Goal: Submit feedback/report problem: Submit feedback/report problem

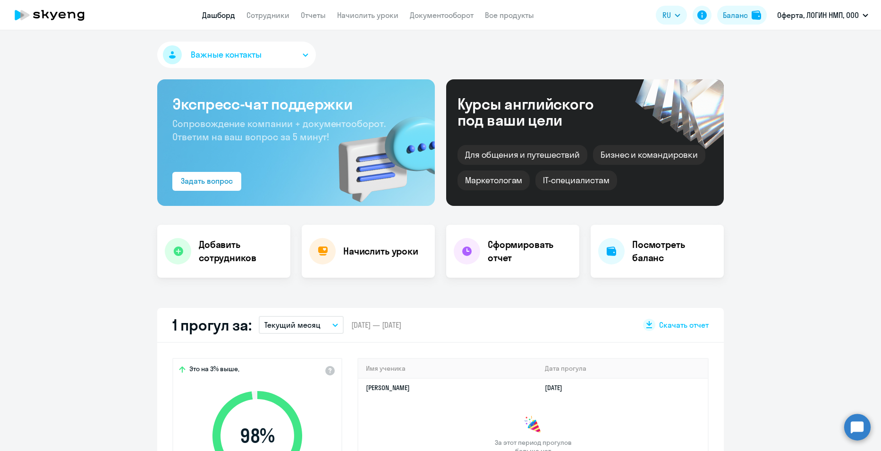
select select "30"
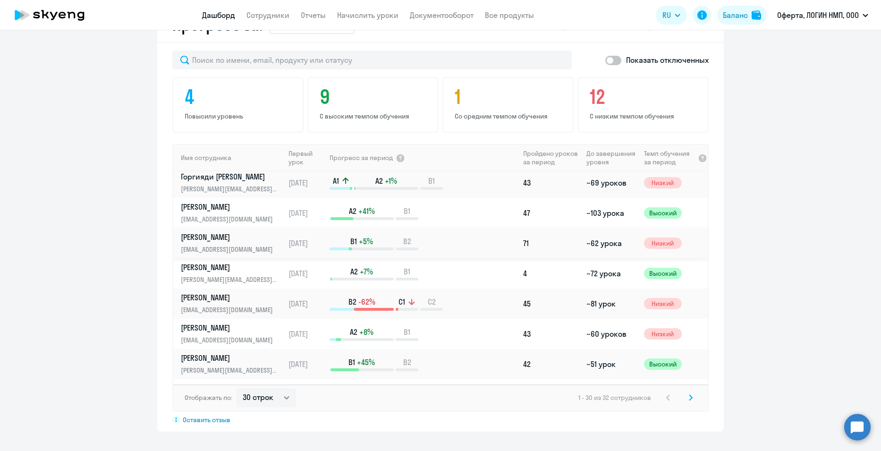
scroll to position [563, 0]
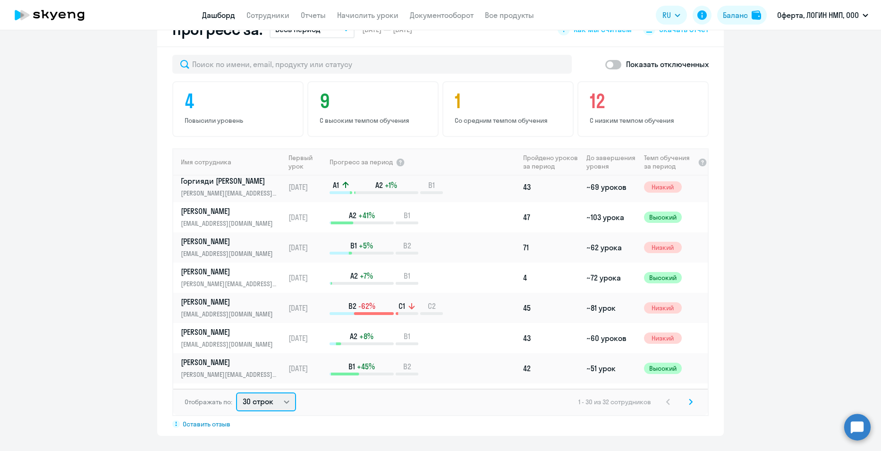
drag, startPoint x: 286, startPoint y: 401, endPoint x: 292, endPoint y: 398, distance: 6.6
click at [287, 401] on select "30 строк 50 строк 100 строк" at bounding box center [266, 401] width 60 height 19
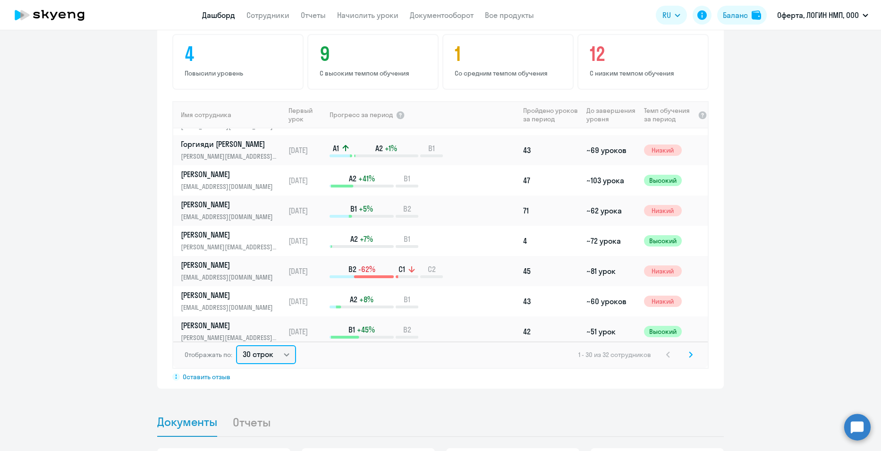
scroll to position [70, 0]
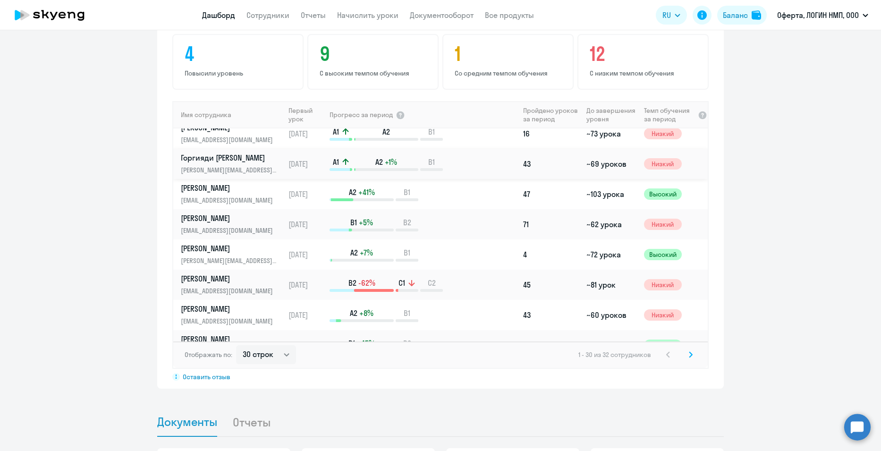
click at [583, 165] on td "~69 уроков" at bounding box center [611, 164] width 57 height 30
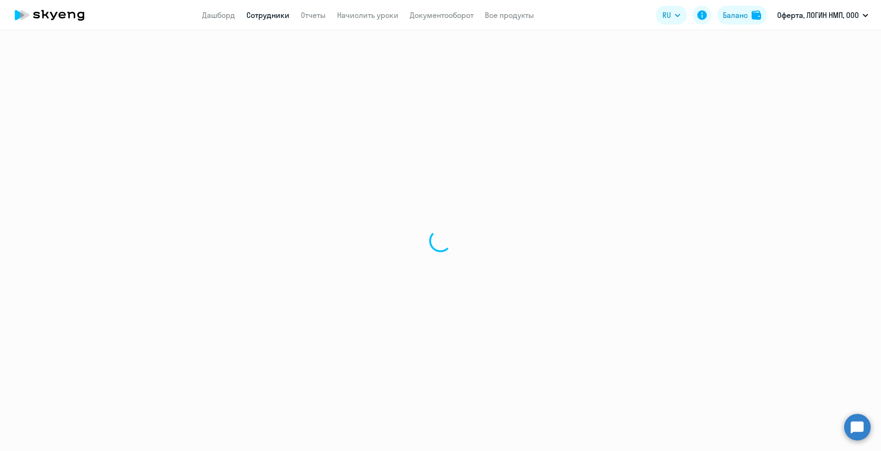
select select "english"
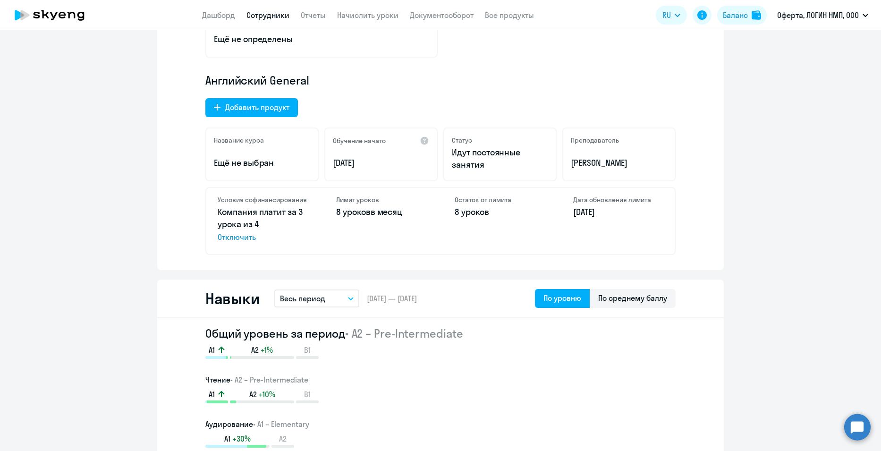
scroll to position [47, 0]
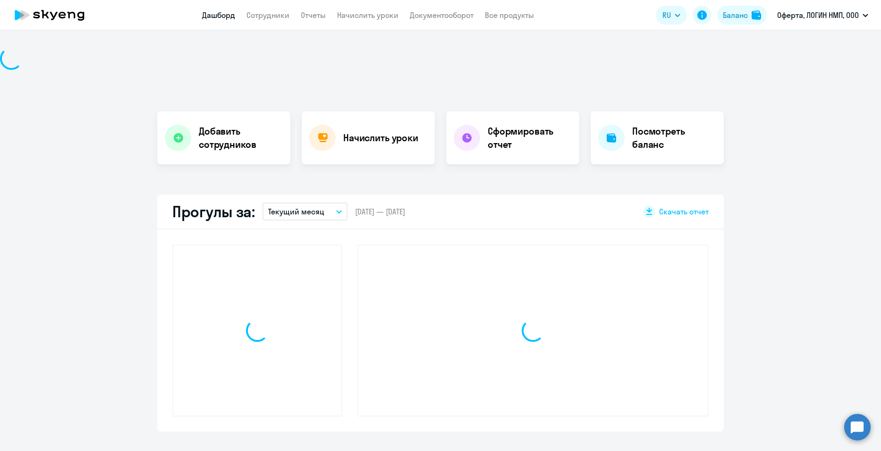
scroll to position [113, 0]
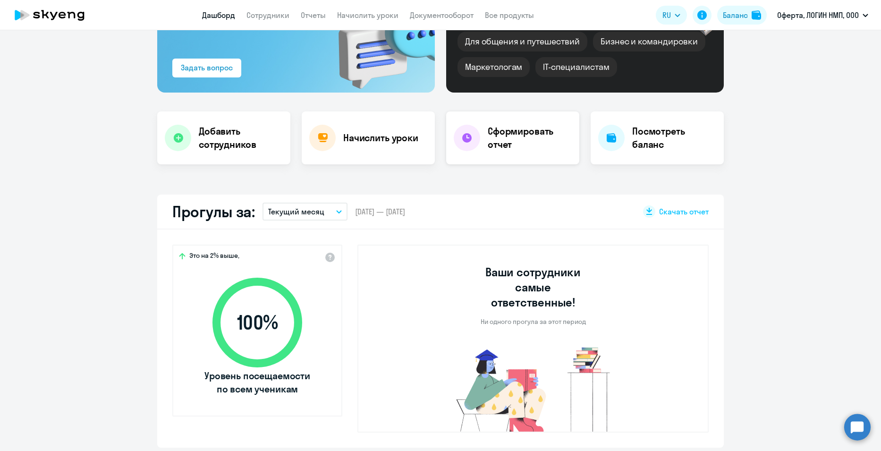
click at [502, 147] on h4 "Сформировать отчет" at bounding box center [530, 138] width 84 height 26
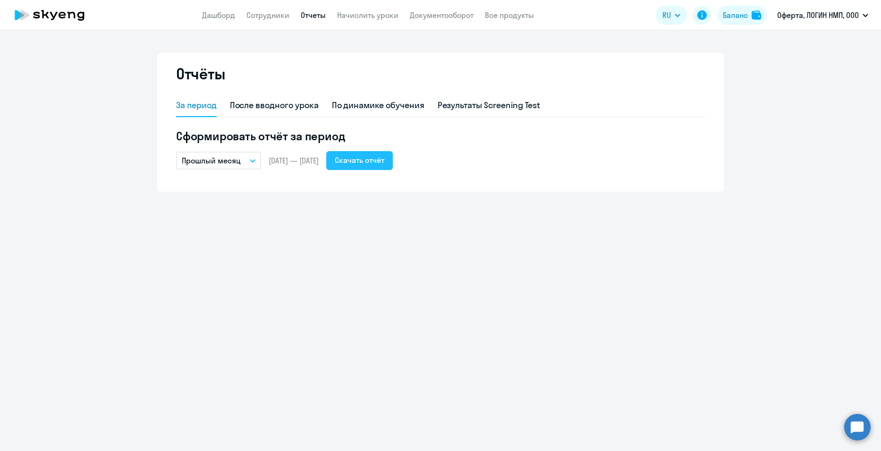
click at [384, 155] on div "Скачать отчёт" at bounding box center [360, 159] width 50 height 11
click at [858, 423] on circle at bounding box center [857, 427] width 26 height 26
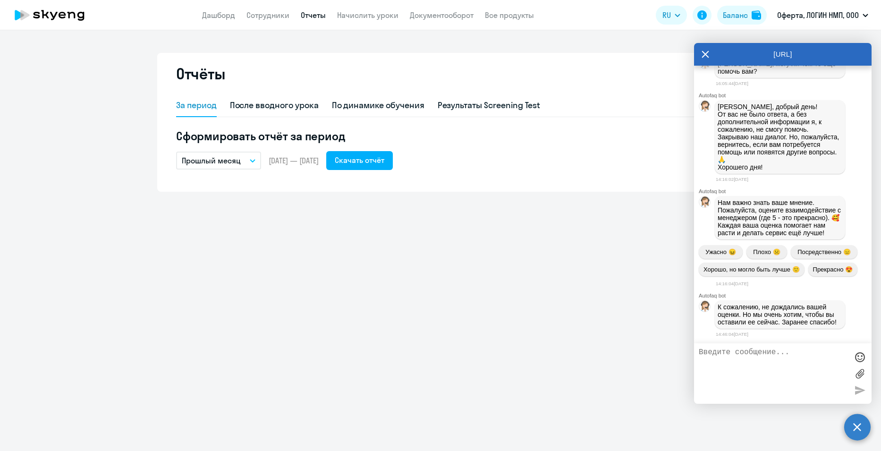
scroll to position [1318, 0]
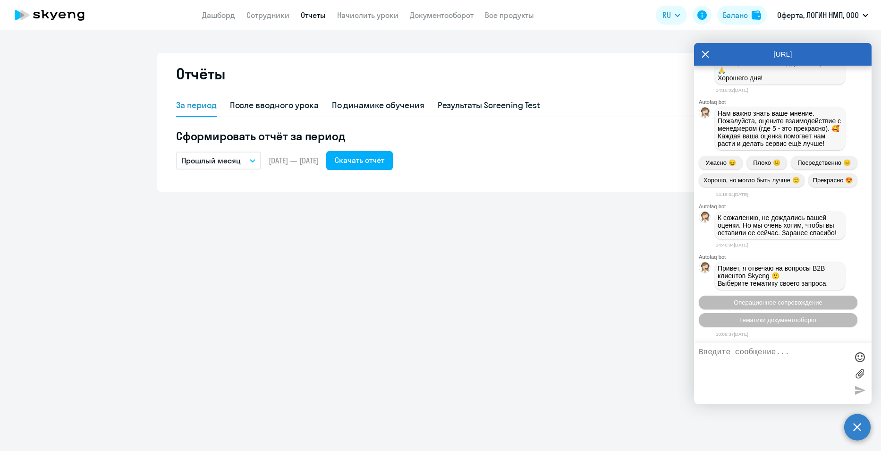
click at [743, 357] on textarea at bounding box center [773, 373] width 149 height 51
click at [790, 304] on span "Операционное сопровождение" at bounding box center [778, 302] width 89 height 7
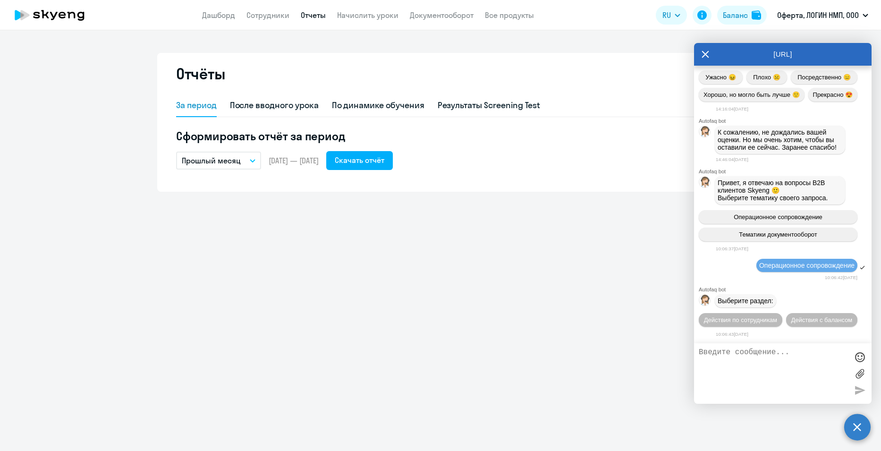
scroll to position [1421, 0]
click at [764, 313] on button "Действия по сотрудникам" at bounding box center [741, 320] width 84 height 14
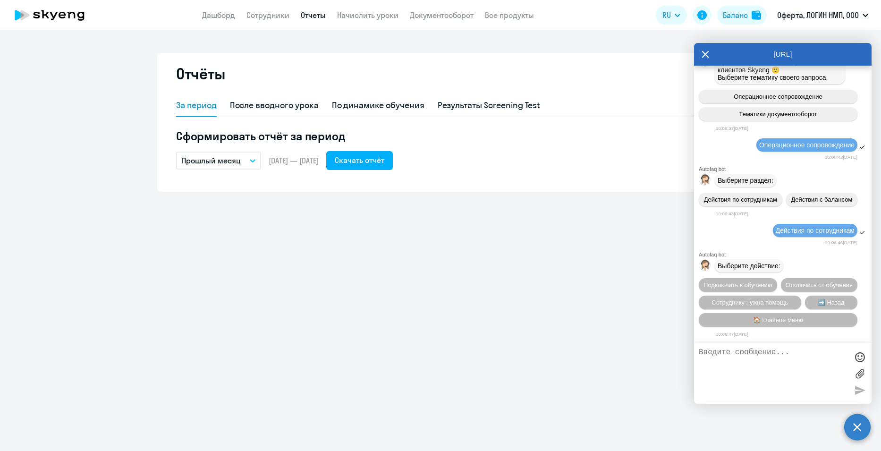
scroll to position [1562, 0]
click at [796, 285] on span "Отключить от обучения" at bounding box center [819, 284] width 67 height 7
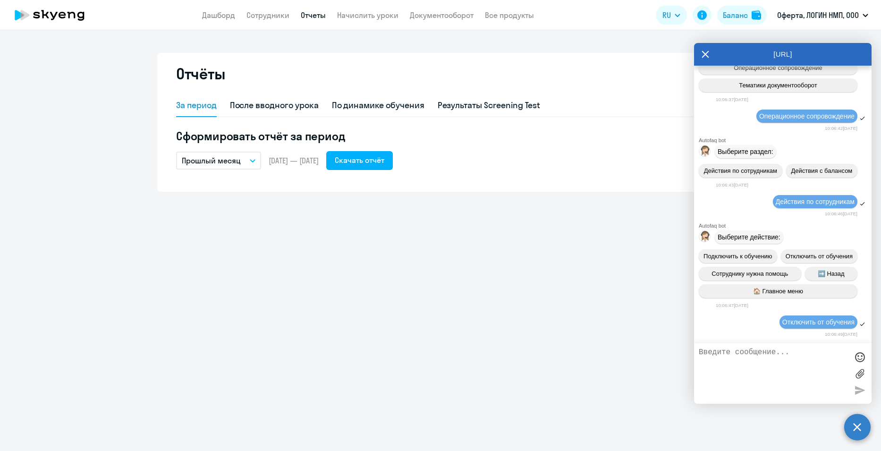
scroll to position [1684, 0]
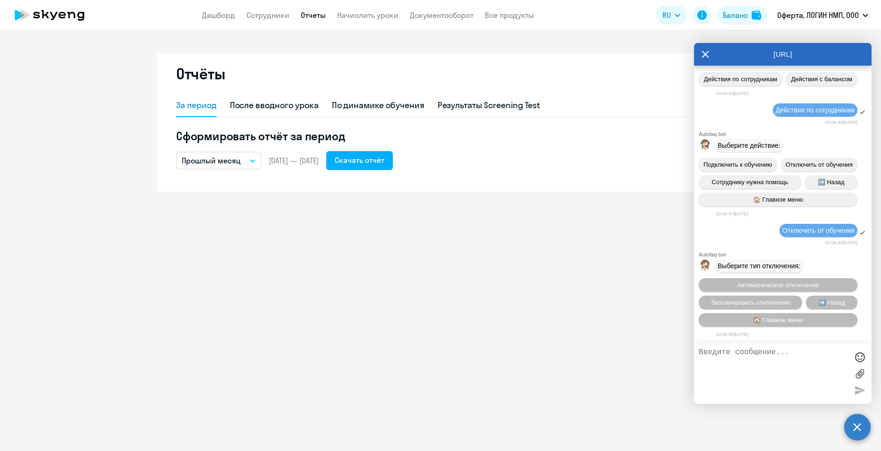
click at [737, 355] on textarea at bounding box center [773, 373] width 149 height 51
type textarea "Прошу отключить от обучения: Государскую [PERSON_NAME], [PERSON_NAME] [PERSON_N…"
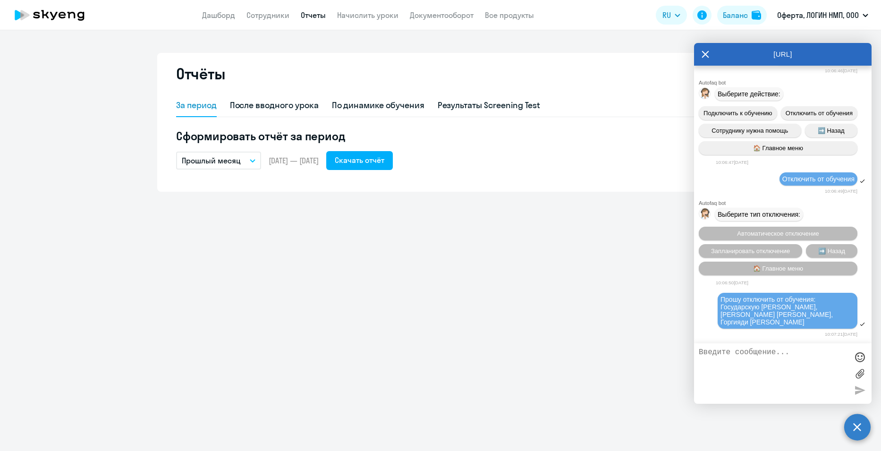
scroll to position [1728, 0]
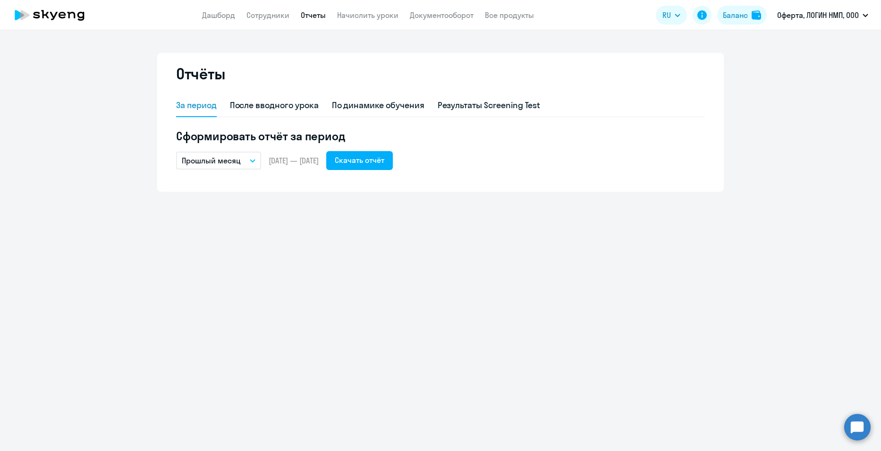
click at [863, 431] on circle at bounding box center [857, 427] width 26 height 26
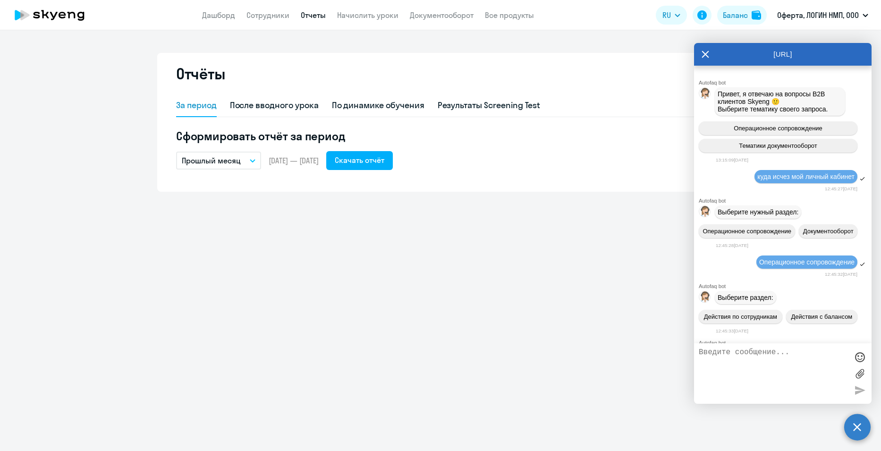
scroll to position [1728, 0]
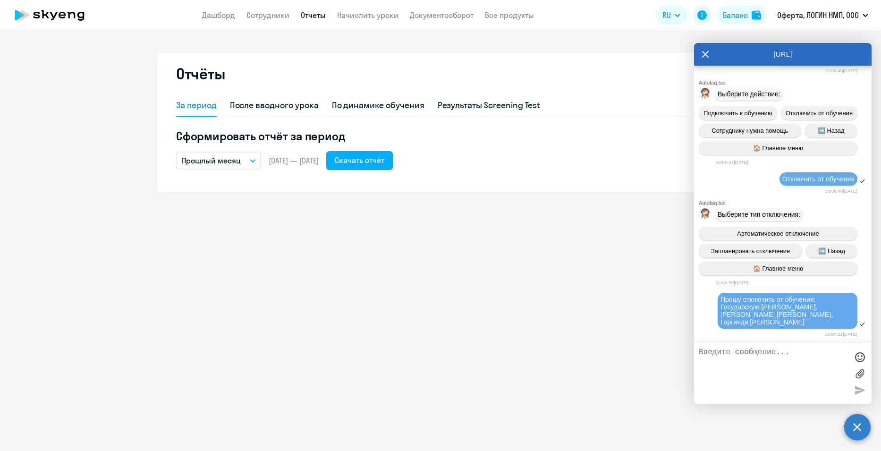
click at [733, 356] on textarea at bounding box center [773, 373] width 149 height 51
click at [732, 349] on textarea at bounding box center [773, 373] width 149 height 51
type textarea "отключить"
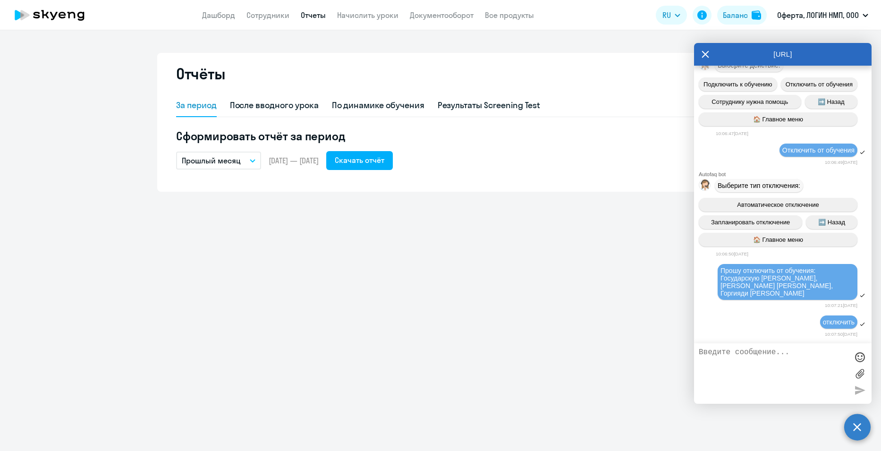
click at [775, 355] on textarea at bounding box center [773, 373] width 149 height 51
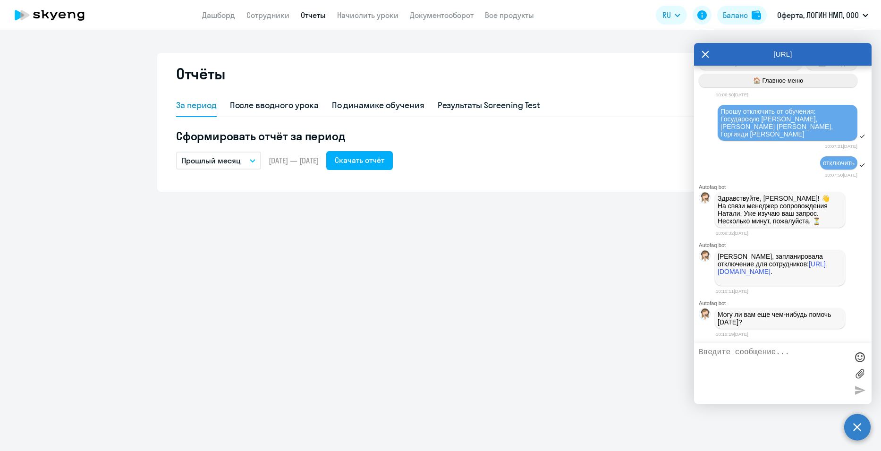
scroll to position [1928, 0]
click at [722, 357] on textarea at bounding box center [773, 373] width 149 height 51
type textarea "Спасибо"
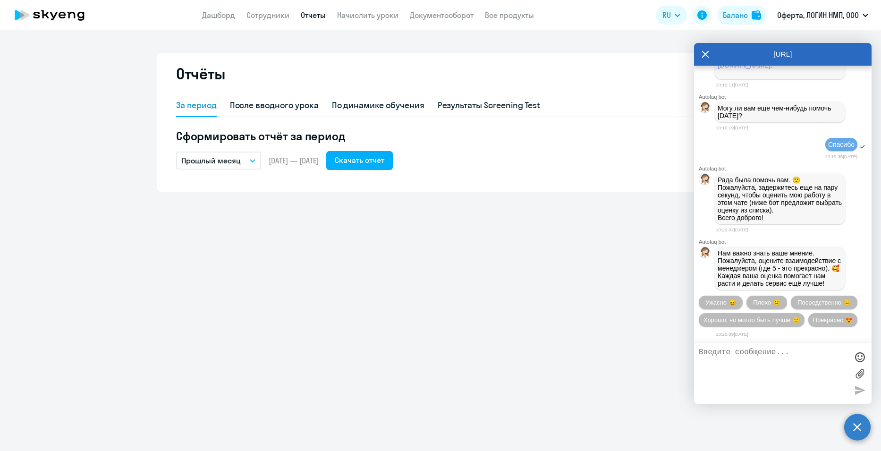
scroll to position [2174, 0]
click at [761, 346] on div at bounding box center [783, 373] width 178 height 60
click at [759, 355] on textarea at bounding box center [773, 373] width 149 height 51
type textarea "И прошу также отключить [PERSON_NAME]"
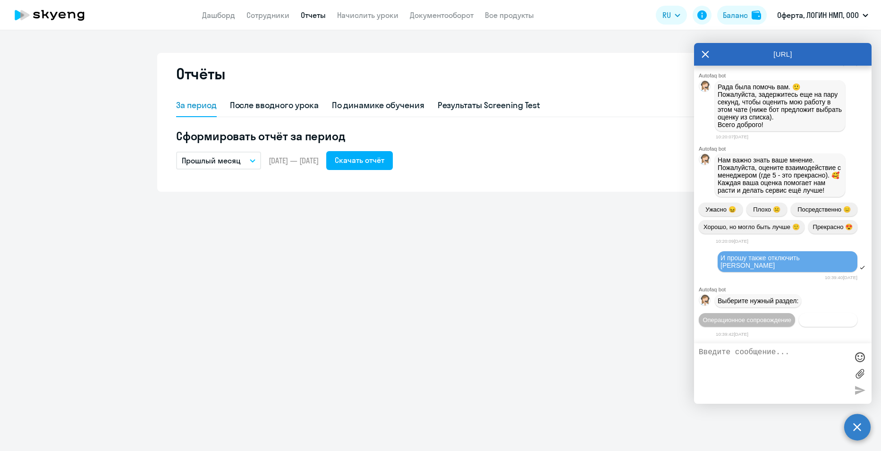
scroll to position [2285, 0]
click at [789, 316] on span "Операционное сопровождение" at bounding box center [747, 319] width 89 height 7
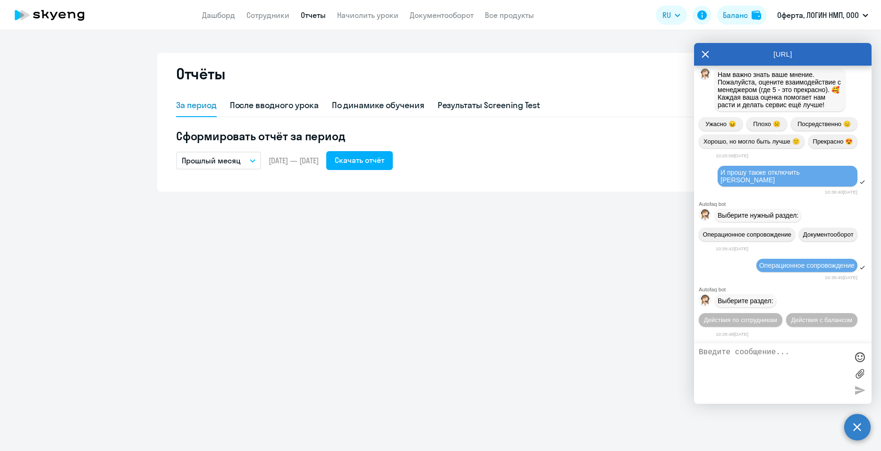
scroll to position [2388, 0]
click at [777, 316] on span "Действия по сотрудникам" at bounding box center [740, 319] width 73 height 7
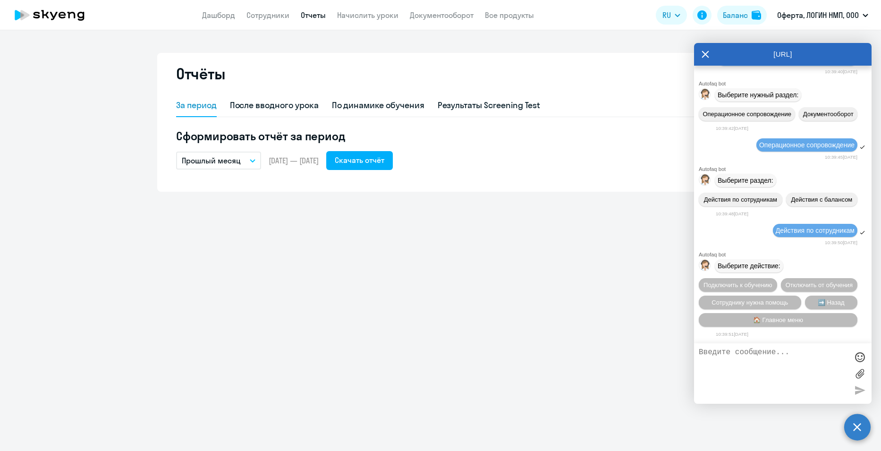
scroll to position [2528, 0]
click at [794, 282] on span "Отключить от обучения" at bounding box center [819, 284] width 67 height 7
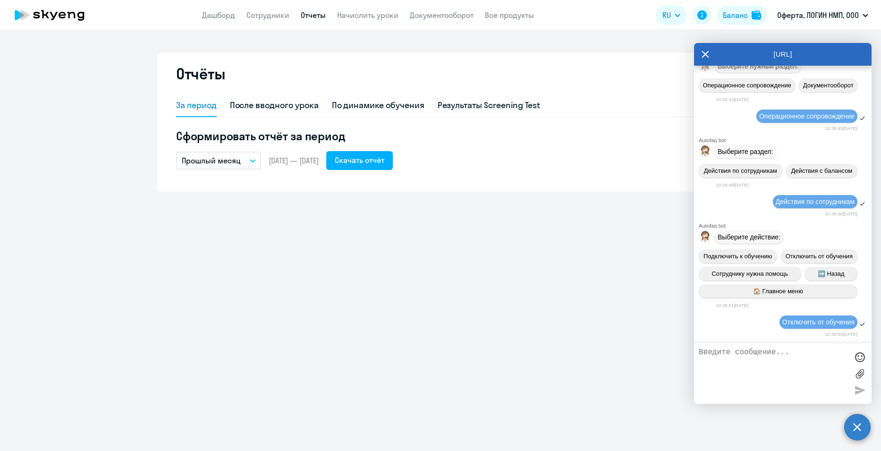
scroll to position [2651, 0]
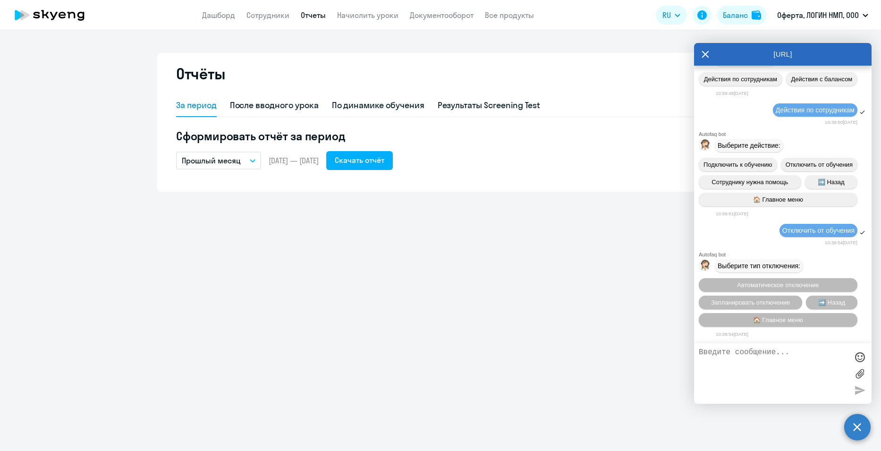
click at [773, 284] on span "Автоматическое отключение" at bounding box center [778, 284] width 82 height 7
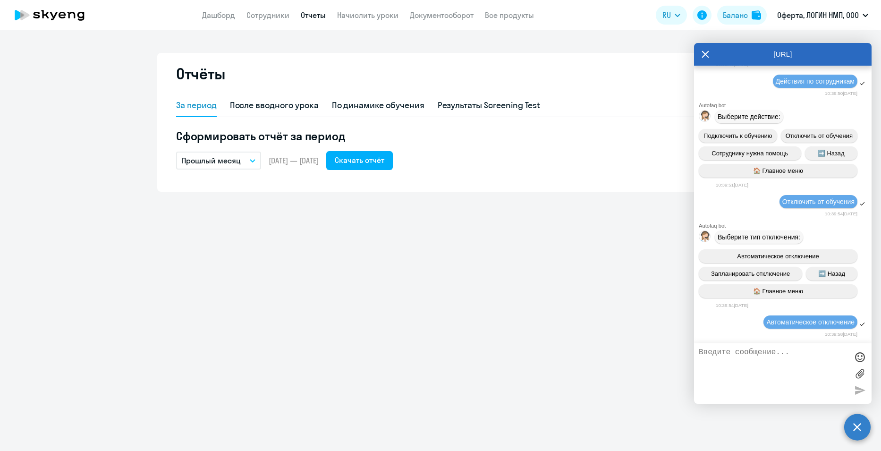
scroll to position [2902, 0]
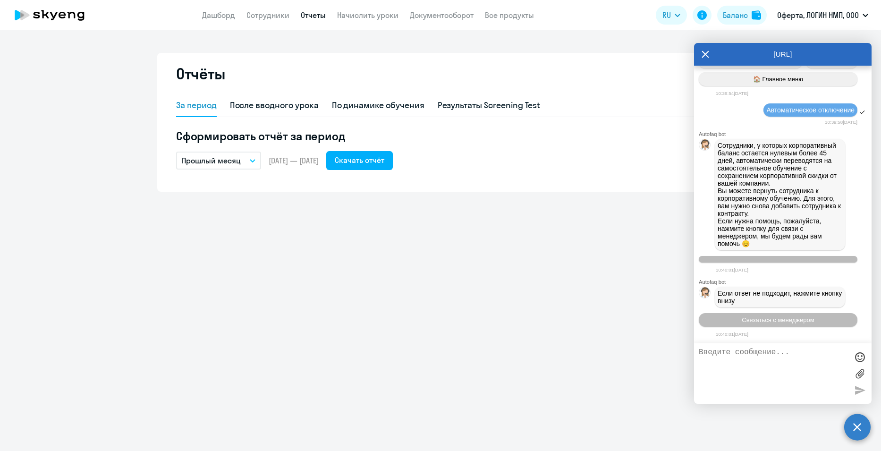
click at [746, 362] on textarea at bounding box center [773, 373] width 149 height 51
